Goal: Communication & Community: Connect with others

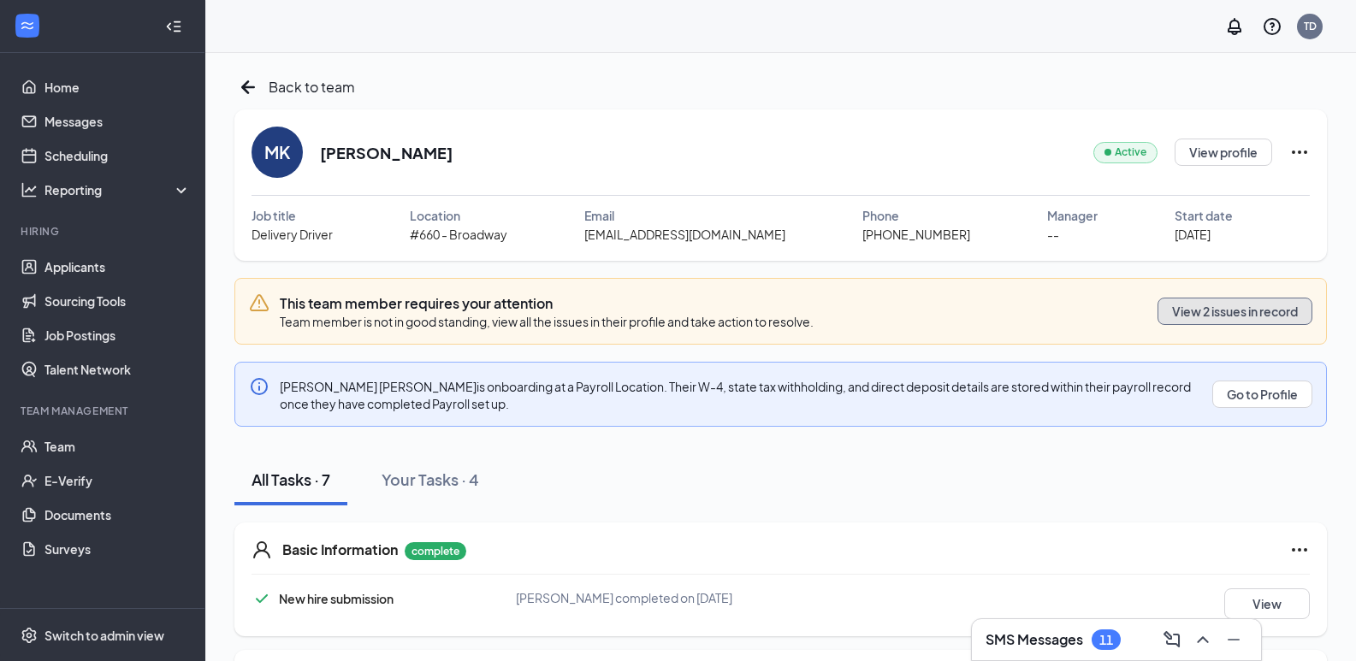
click at [1206, 316] on button "View 2 issues in record" at bounding box center [1234, 311] width 155 height 27
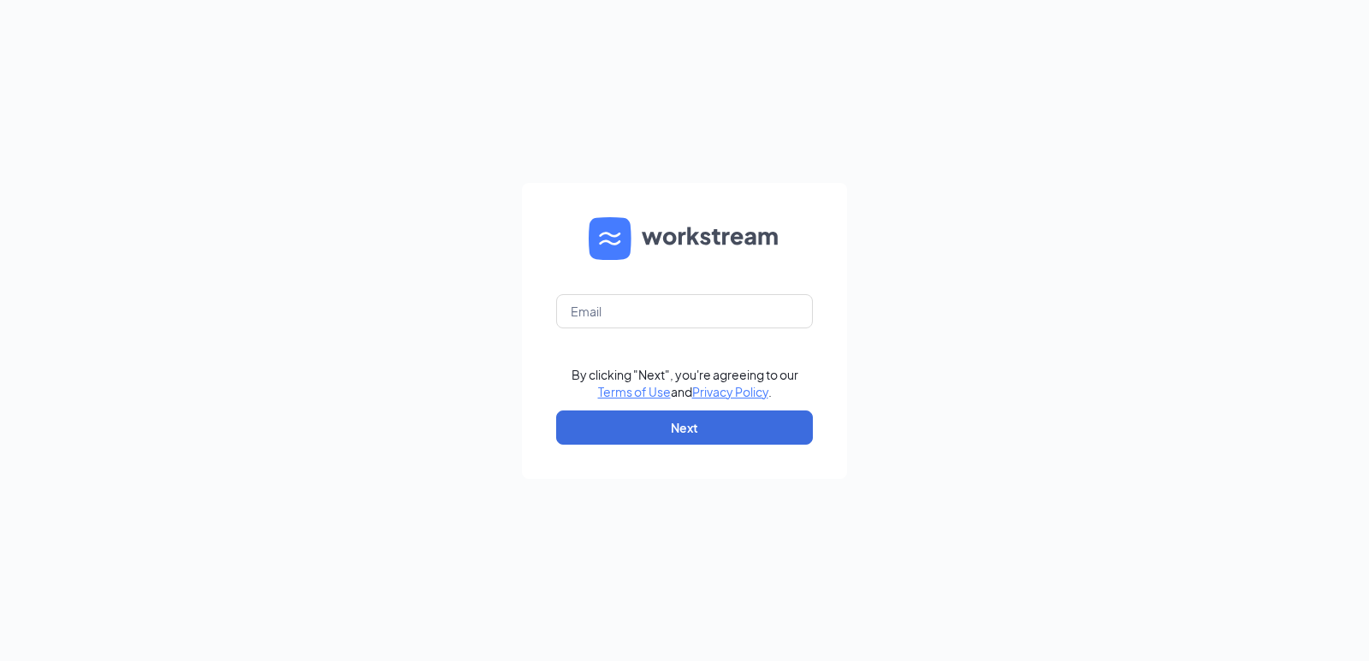
click at [627, 291] on form "By clicking "Next", you're agreeing to our Terms of Use and Privacy Policy . Ne…" at bounding box center [684, 331] width 325 height 296
click at [618, 307] on input "text" at bounding box center [684, 311] width 257 height 34
type input "rebecca@bacusfoodscorp.com"
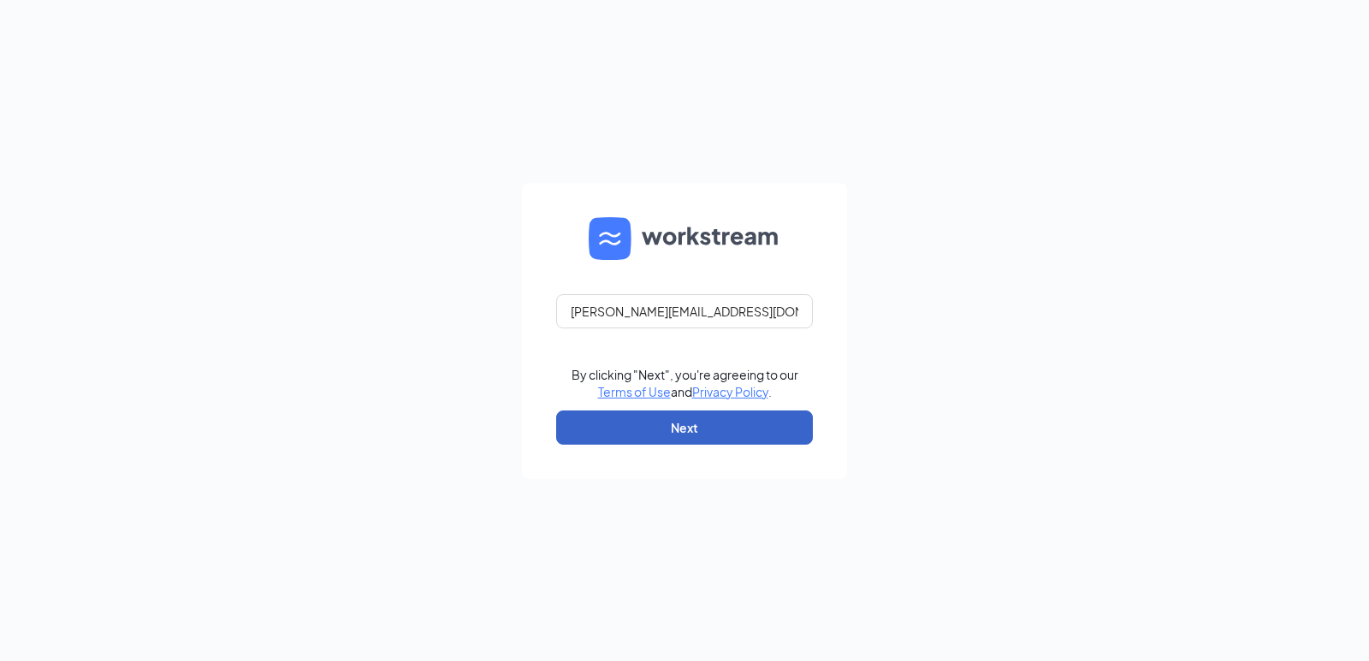
click at [608, 418] on button "Next" at bounding box center [684, 428] width 257 height 34
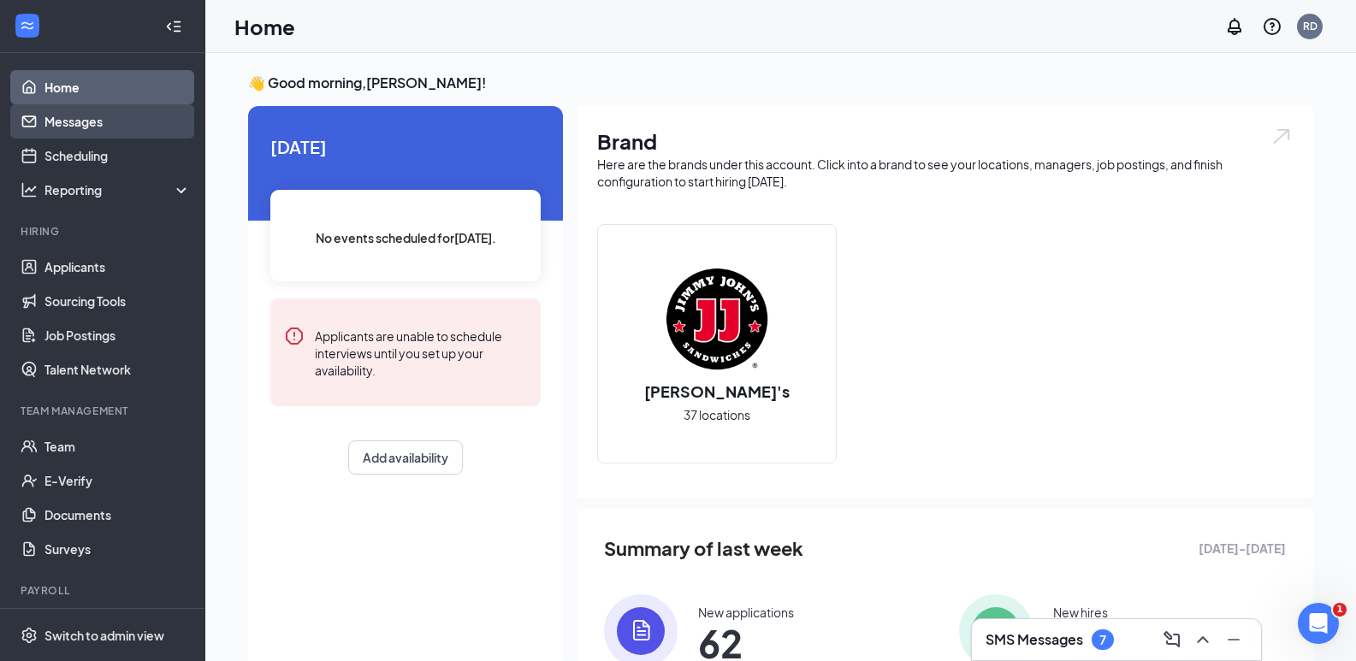
click at [68, 121] on link "Messages" at bounding box center [117, 121] width 146 height 34
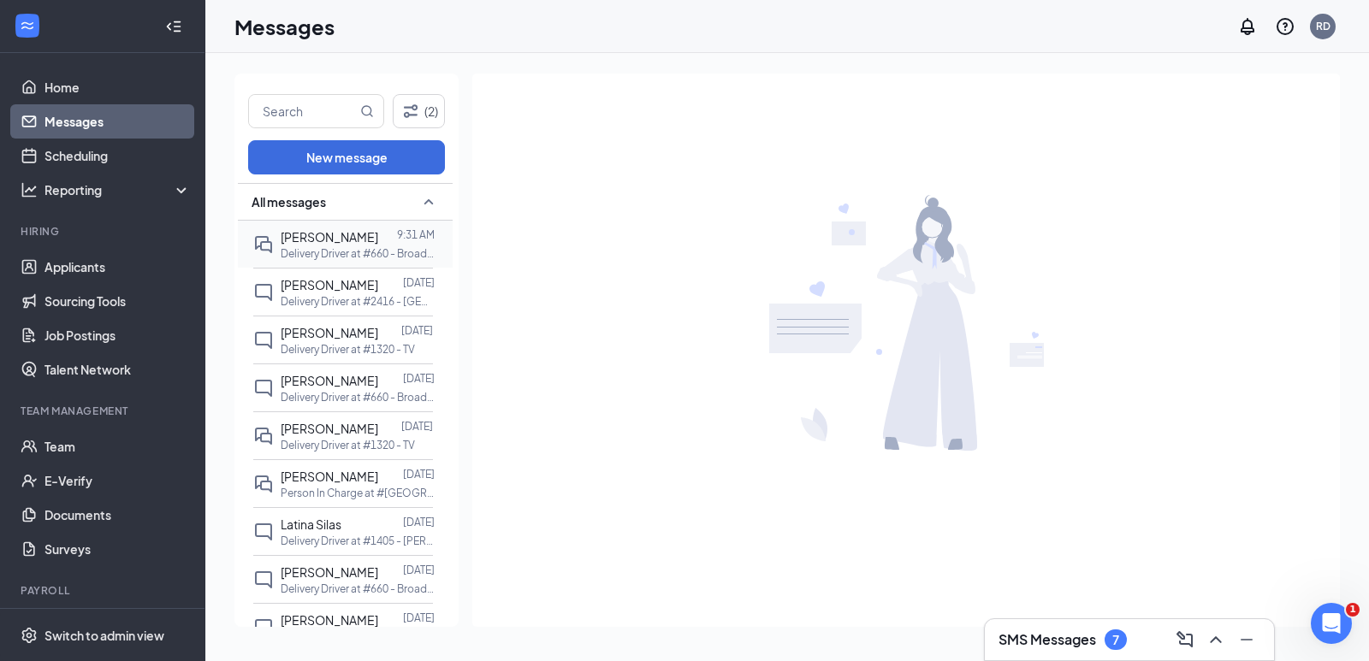
click at [359, 257] on p "Delivery Driver at #660 - Broadway" at bounding box center [358, 253] width 154 height 15
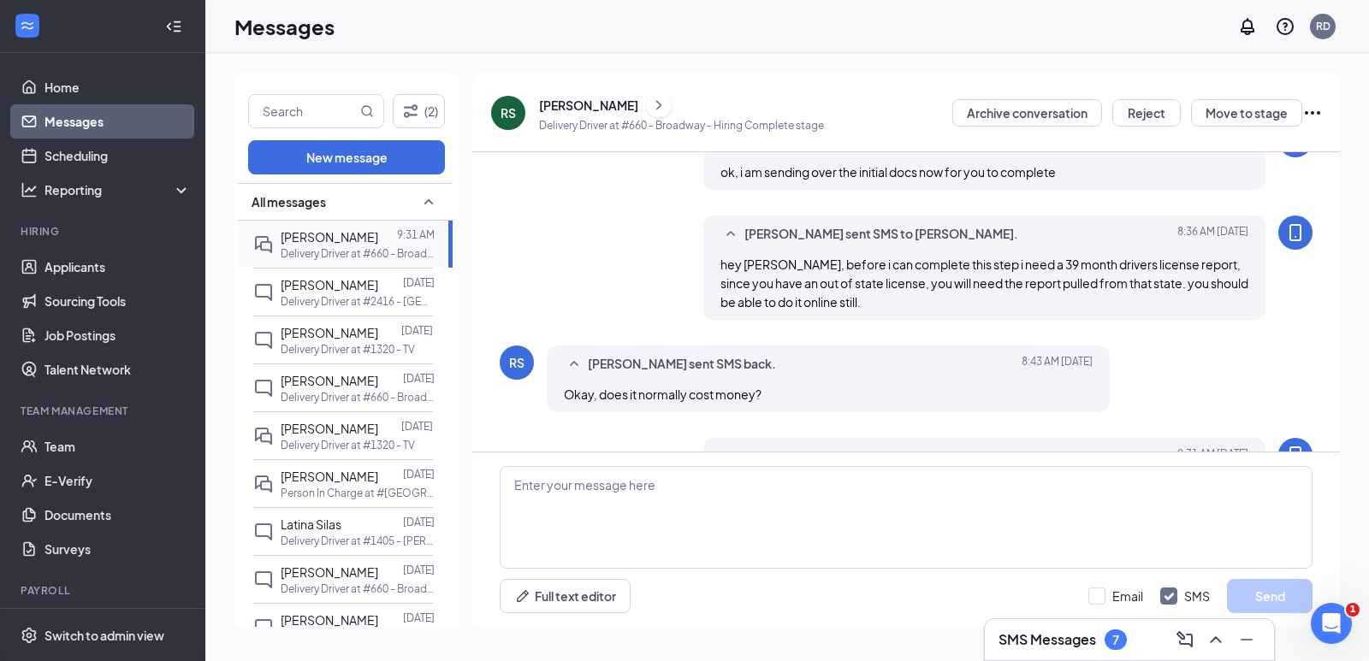
scroll to position [450, 0]
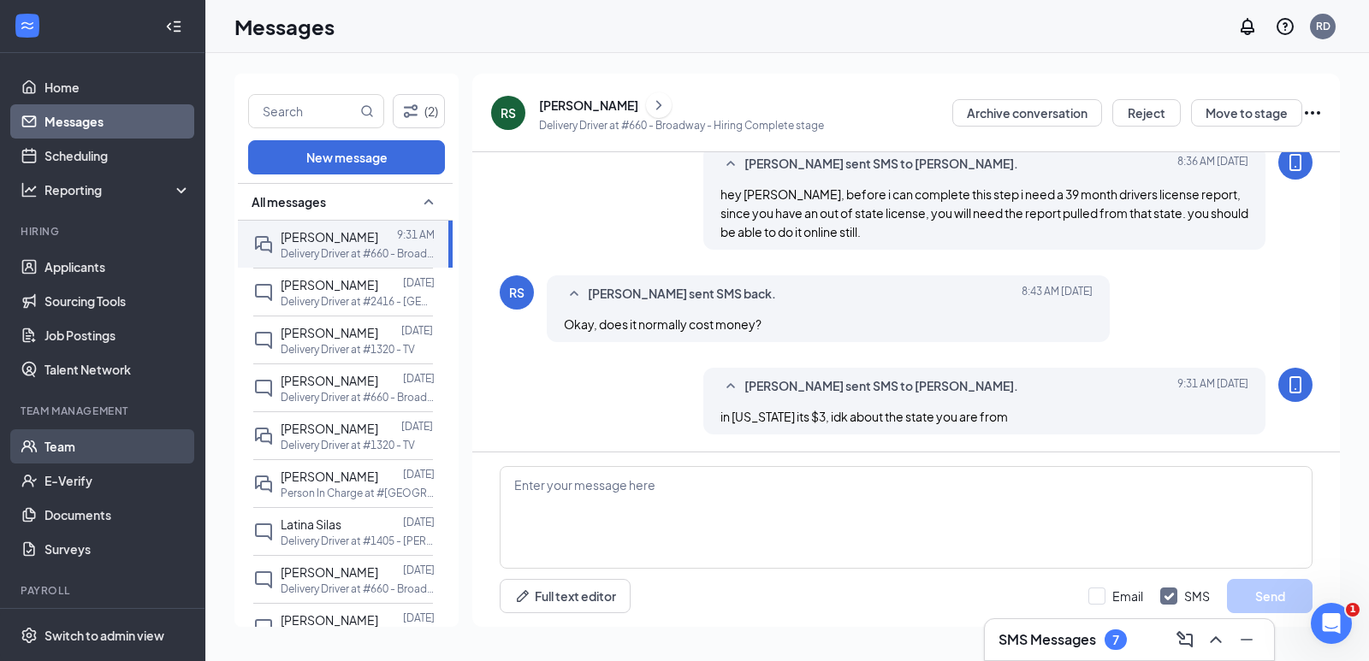
click at [44, 449] on link "Team" at bounding box center [117, 446] width 146 height 34
